Goal: Task Accomplishment & Management: Manage account settings

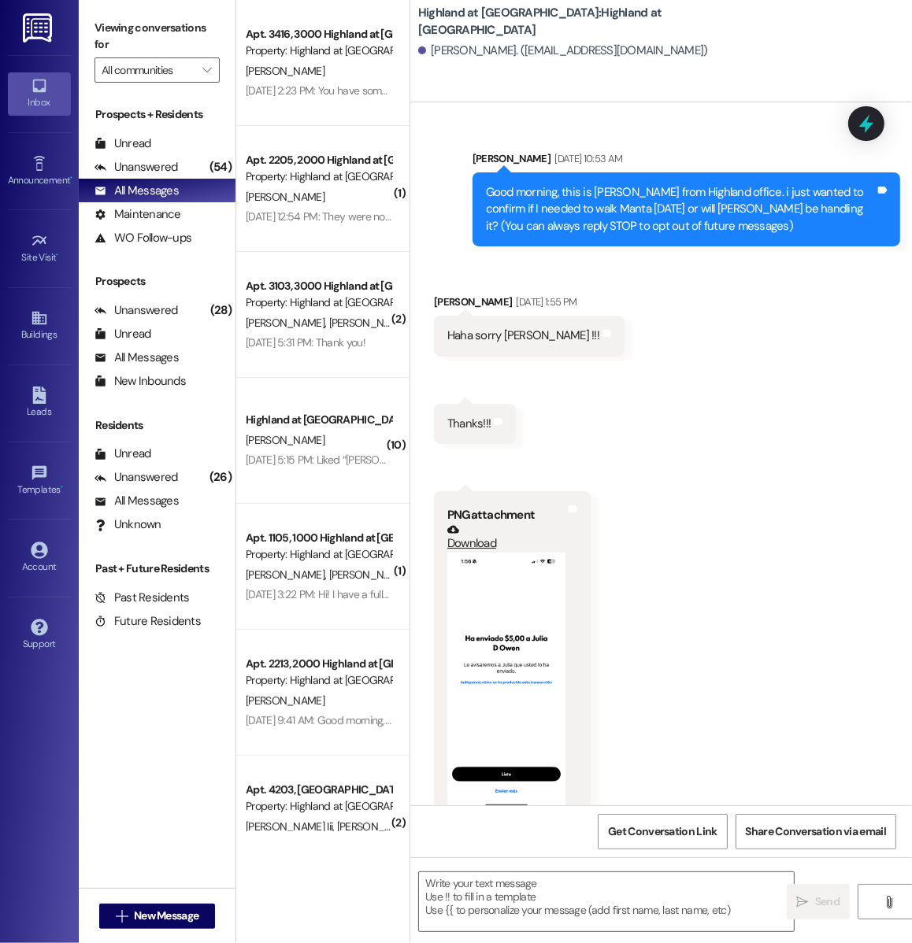
scroll to position [9, 0]
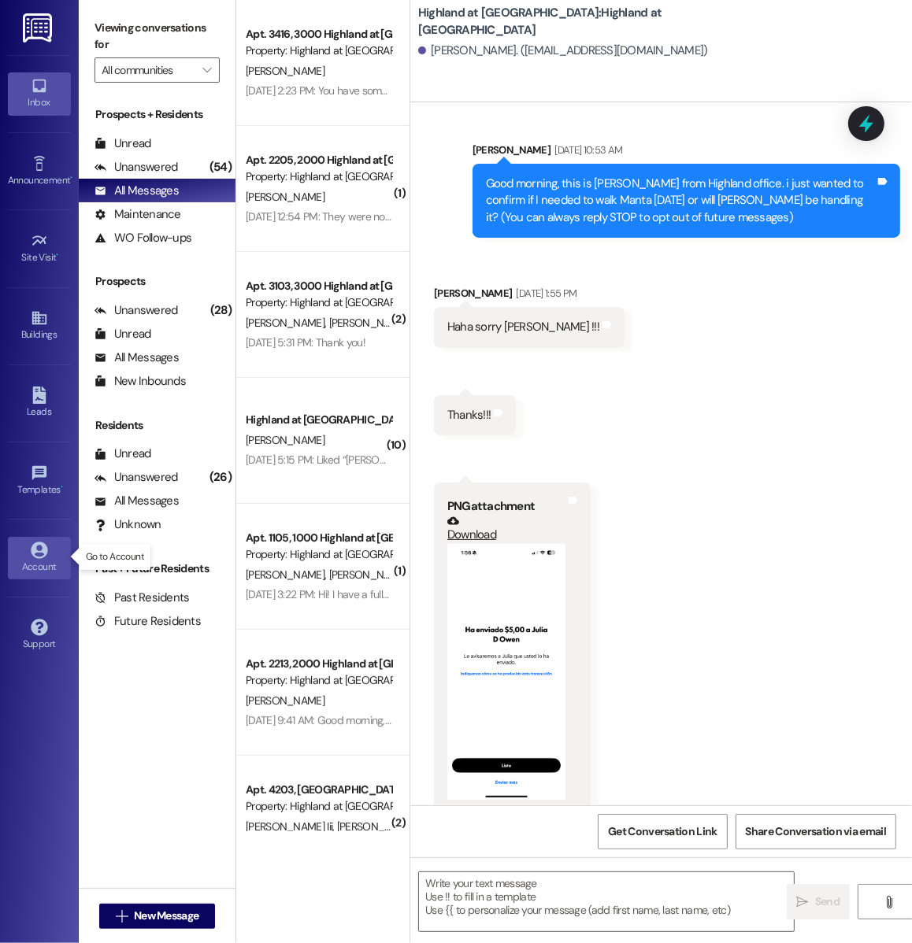
click at [33, 554] on icon at bounding box center [39, 550] width 17 height 17
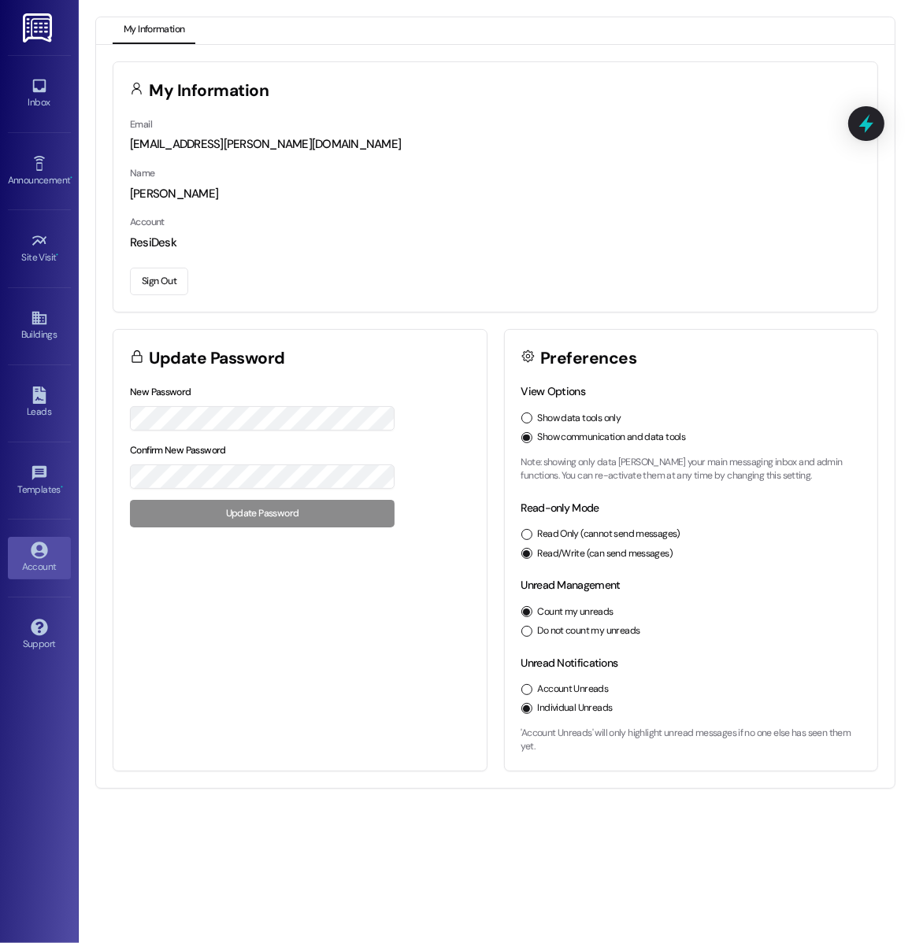
click at [176, 283] on button "Sign Out" at bounding box center [159, 282] width 58 height 28
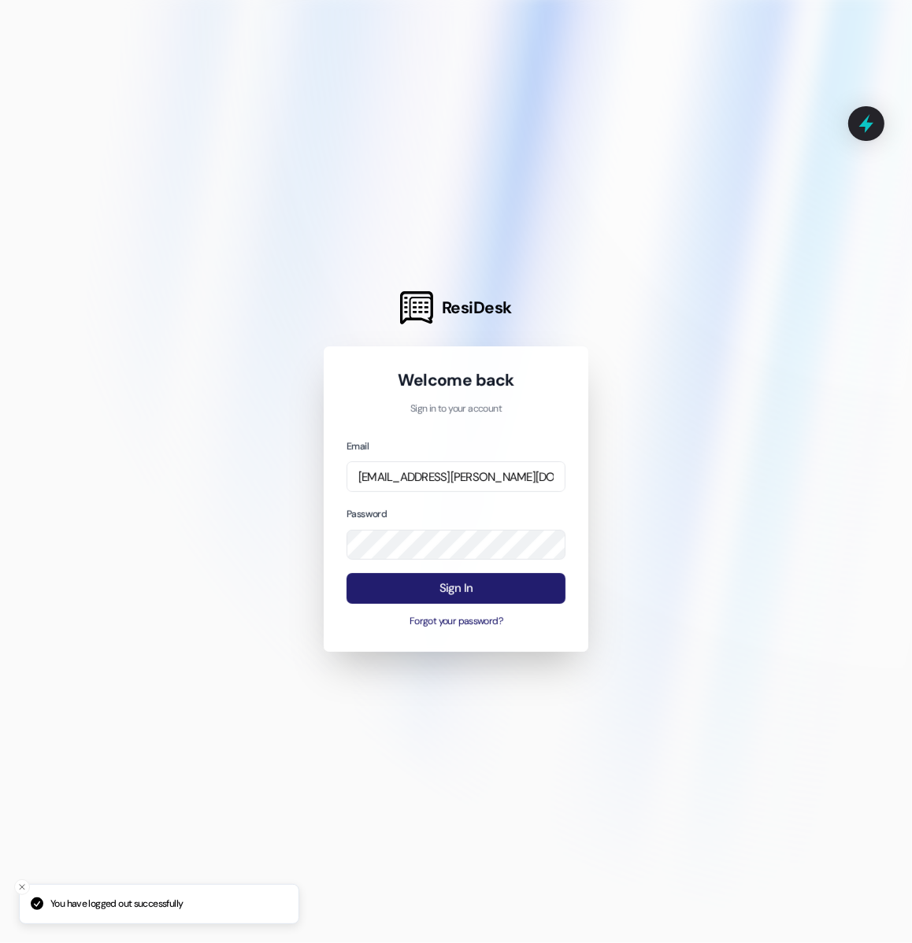
click at [464, 591] on button "Sign In" at bounding box center [455, 588] width 219 height 31
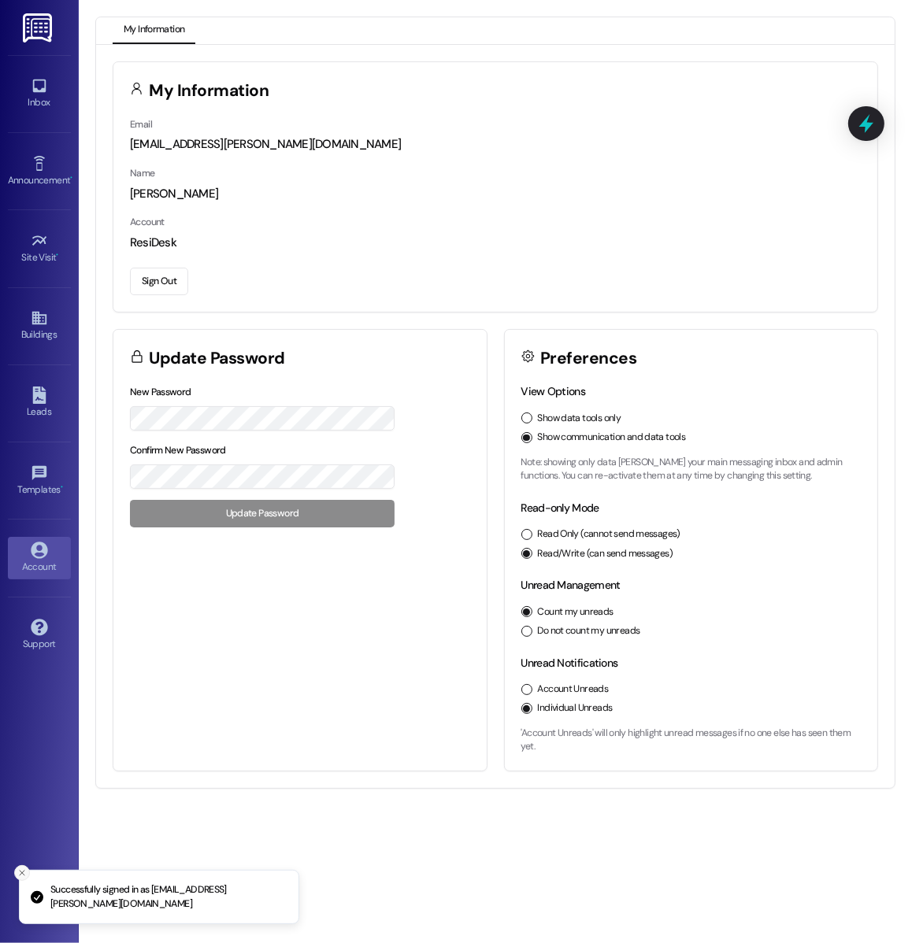
click at [20, 875] on icon "Close toast" at bounding box center [21, 872] width 9 height 9
click at [169, 287] on button "Sign Out" at bounding box center [159, 282] width 58 height 28
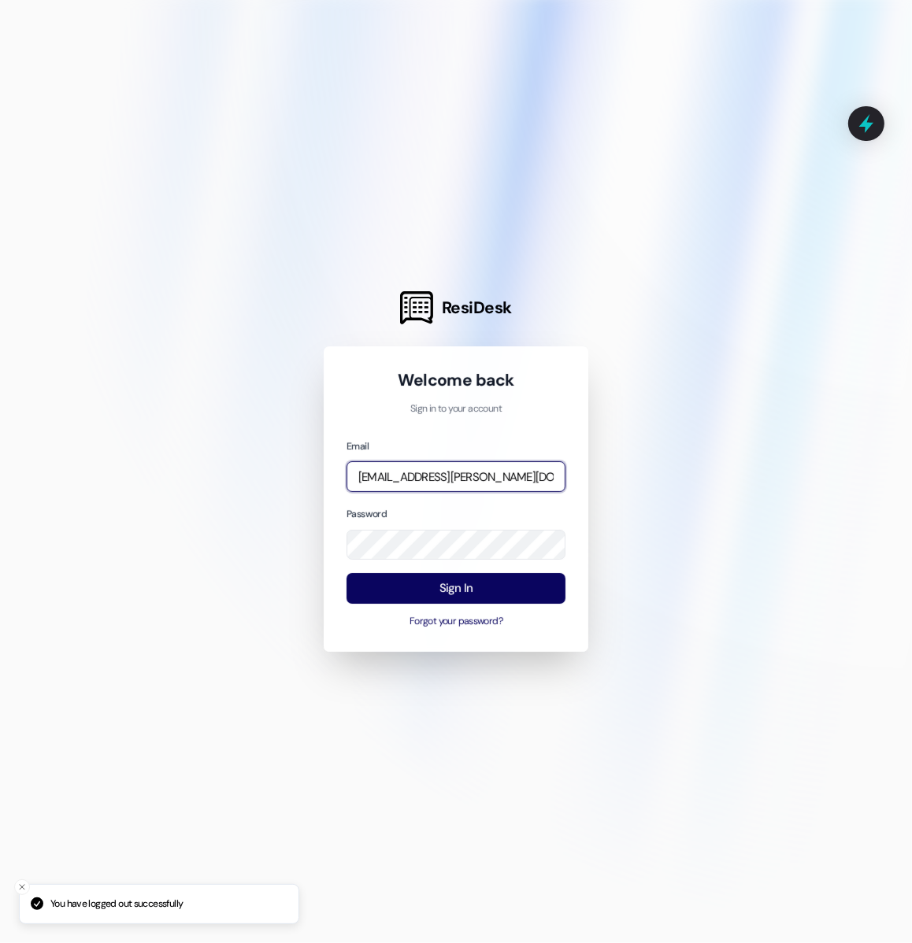
click at [469, 481] on input "[EMAIL_ADDRESS][PERSON_NAME][DOMAIN_NAME]" at bounding box center [455, 476] width 219 height 31
type input "[EMAIL_ADDRESS][DOMAIN_NAME]"
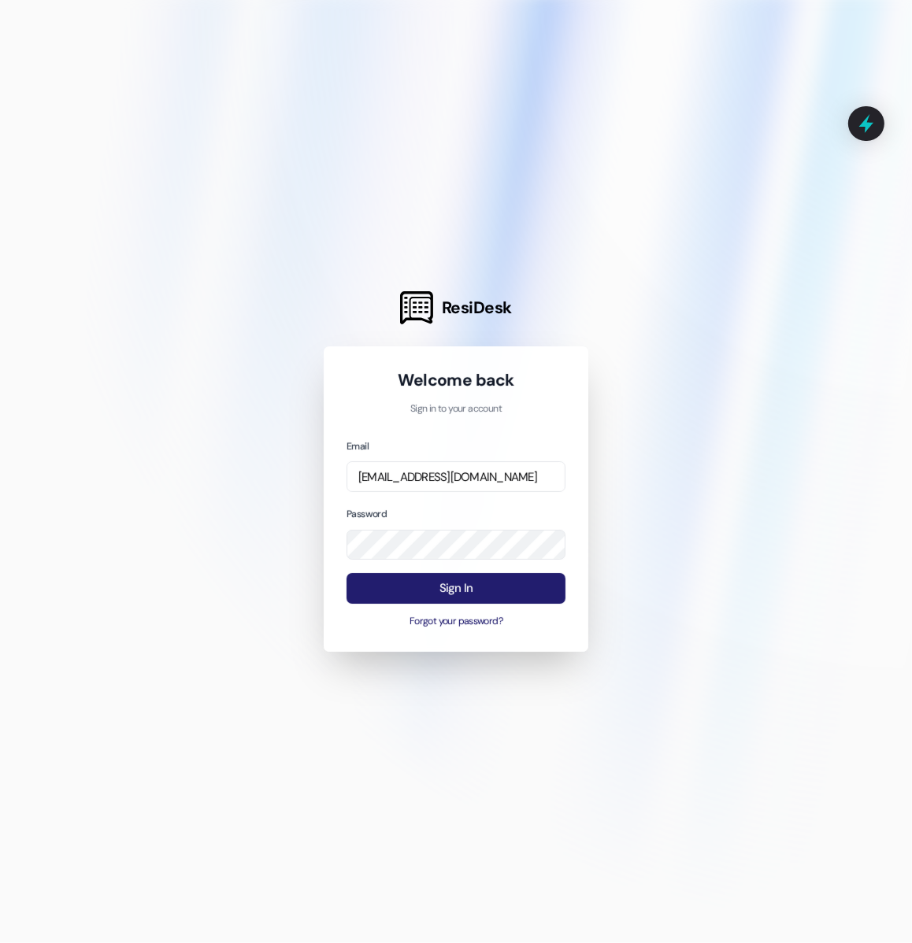
click at [435, 594] on button "Sign In" at bounding box center [455, 588] width 219 height 31
